Goal: Find specific page/section: Find specific page/section

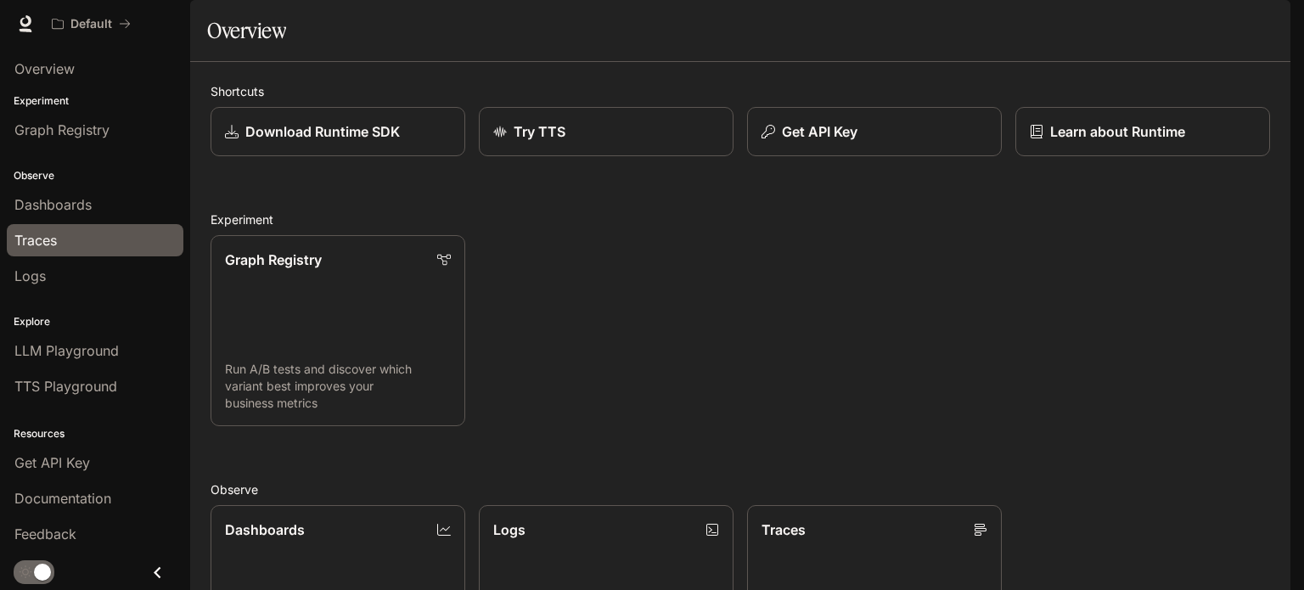
click at [53, 248] on span "Traces" at bounding box center [35, 240] width 42 height 20
